Goal: Transaction & Acquisition: Purchase product/service

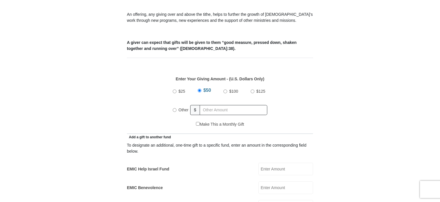
scroll to position [211, 0]
click at [175, 107] on input "Other" at bounding box center [175, 109] width 4 height 4
radio input "true"
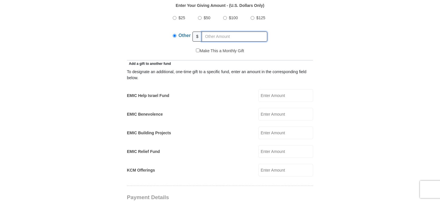
scroll to position [302, 0]
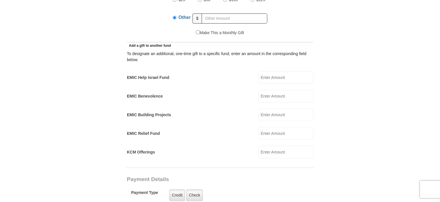
click at [283, 71] on input "EMIC Help Israel Fund" at bounding box center [285, 77] width 55 height 13
click at [290, 71] on input "100" at bounding box center [285, 77] width 55 height 13
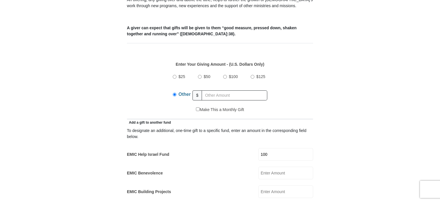
scroll to position [223, 0]
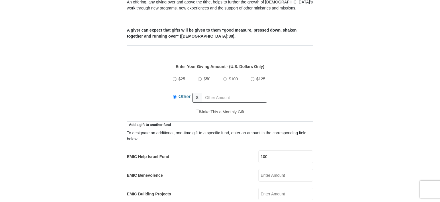
type input "100"
click at [213, 93] on input "text" at bounding box center [235, 98] width 66 height 10
type input "400"
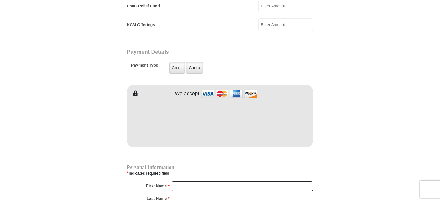
scroll to position [436, 0]
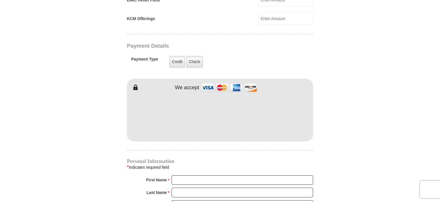
click at [371, 99] on form "[GEOGRAPHIC_DATA][DEMOGRAPHIC_DATA] Online Giving Because of gifts like yours, …" at bounding box center [220, 11] width 327 height 848
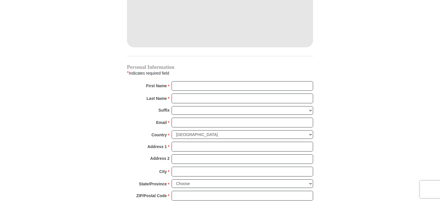
scroll to position [530, 0]
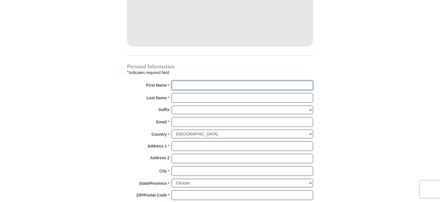
click at [201, 81] on input "First Name *" at bounding box center [243, 86] width 142 height 10
click at [203, 81] on input "[PERSON_NAME]" at bounding box center [243, 86] width 142 height 10
type input "[PERSON_NAME]"
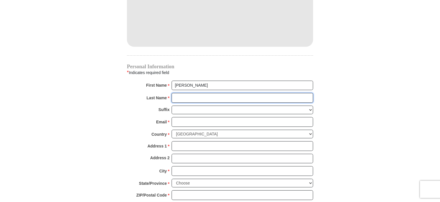
click at [186, 93] on input "Last Name *" at bounding box center [243, 98] width 142 height 10
click at [191, 93] on input "[PERSON_NAME]" at bounding box center [243, 98] width 142 height 10
type input "[PERSON_NAME]"
click at [172, 105] on select "[PERSON_NAME] I II III IV V VI" at bounding box center [243, 109] width 142 height 9
select select "Sr"
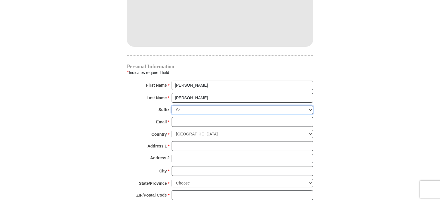
click option "Sr" at bounding box center [0, 0] width 0 height 0
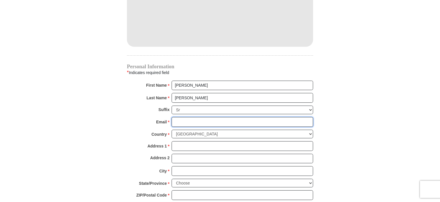
click at [187, 117] on input "Email *" at bounding box center [243, 122] width 142 height 10
type input "[EMAIL_ADDRESS][DOMAIN_NAME]"
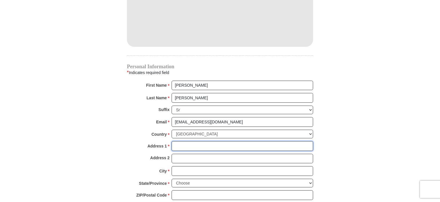
click at [180, 141] on input "Address 1 *" at bounding box center [243, 146] width 142 height 10
type input "PO Box 118"
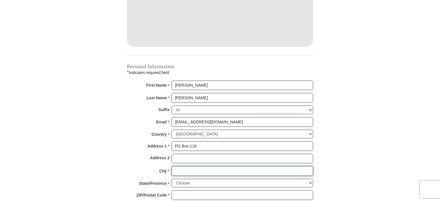
type input "[PERSON_NAME]"
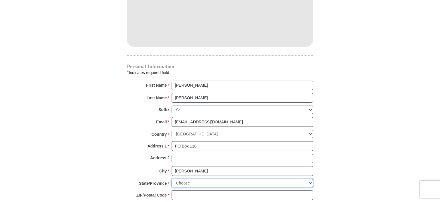
select select "WA"
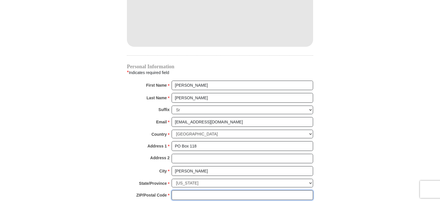
type input "98557-0118"
type input "5093467938"
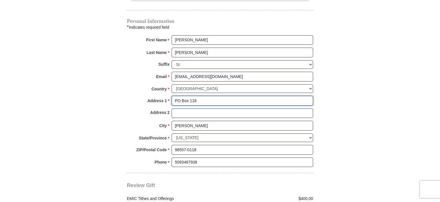
scroll to position [581, 0]
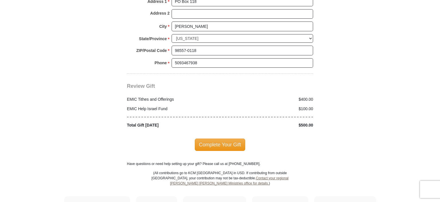
scroll to position [674, 0]
click at [214, 139] on span "Complete Your Gift" at bounding box center [220, 145] width 51 height 12
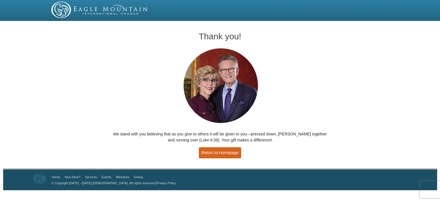
click at [219, 151] on link "Return to Homepage" at bounding box center [220, 152] width 42 height 11
